Goal: Information Seeking & Learning: Learn about a topic

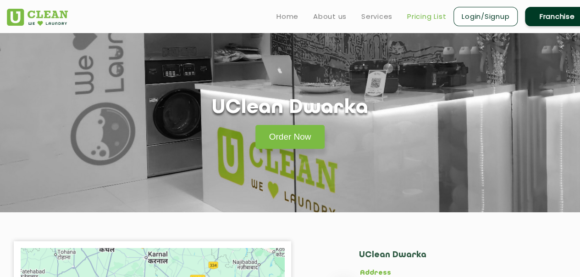
click at [422, 13] on link "Pricing List" at bounding box center [426, 16] width 39 height 11
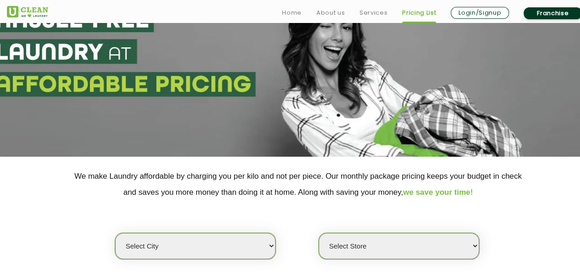
scroll to position [138, 0]
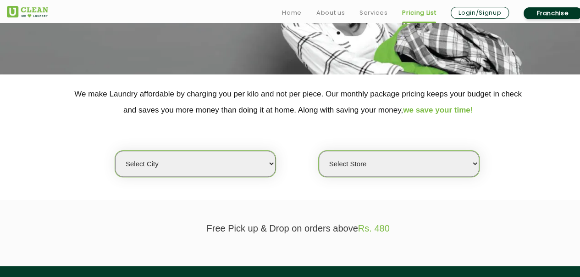
click at [205, 168] on select "Select city [GEOGRAPHIC_DATA] [GEOGRAPHIC_DATA] [GEOGRAPHIC_DATA] [GEOGRAPHIC_D…" at bounding box center [195, 163] width 161 height 26
select select "1"
click at [115, 150] on select "Select city [GEOGRAPHIC_DATA] [GEOGRAPHIC_DATA] [GEOGRAPHIC_DATA] [GEOGRAPHIC_D…" at bounding box center [195, 163] width 161 height 26
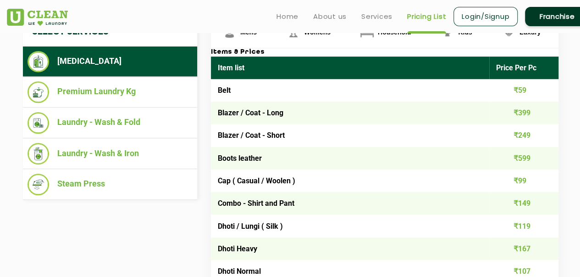
scroll to position [229, 0]
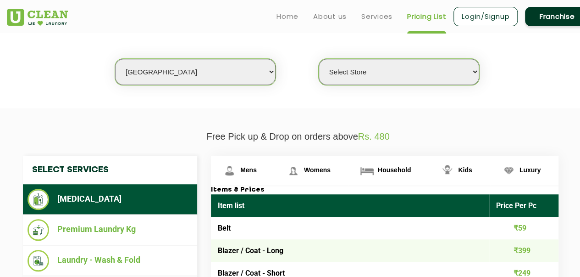
click at [363, 76] on select "Select Store [GEOGRAPHIC_DATA] [GEOGRAPHIC_DATA] 2 [GEOGRAPHIC_DATA] [PERSON_NA…" at bounding box center [399, 72] width 161 height 26
select select "26"
click at [319, 59] on select "Select Store [GEOGRAPHIC_DATA] [GEOGRAPHIC_DATA] 2 [GEOGRAPHIC_DATA] [PERSON_NA…" at bounding box center [399, 72] width 161 height 26
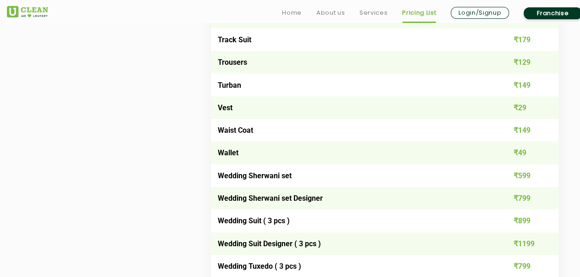
scroll to position [340, 0]
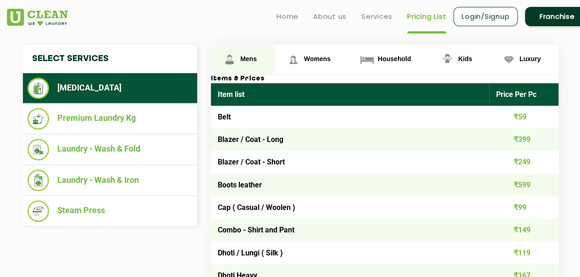
click at [249, 55] on span "Mens" at bounding box center [248, 58] width 17 height 7
click at [247, 57] on span "Mens" at bounding box center [248, 58] width 17 height 7
click at [246, 58] on span "Mens" at bounding box center [248, 58] width 17 height 7
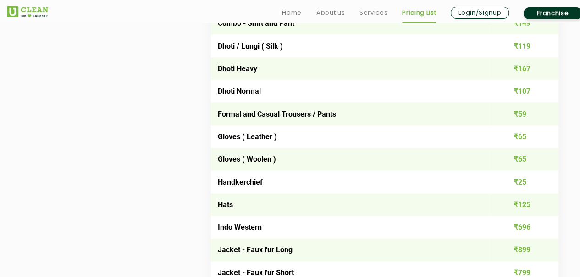
scroll to position [570, 0]
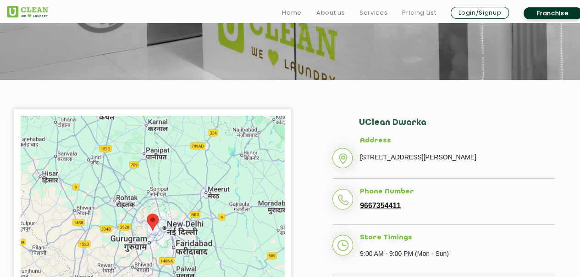
scroll to position [138, 0]
